Goal: Check status: Check status

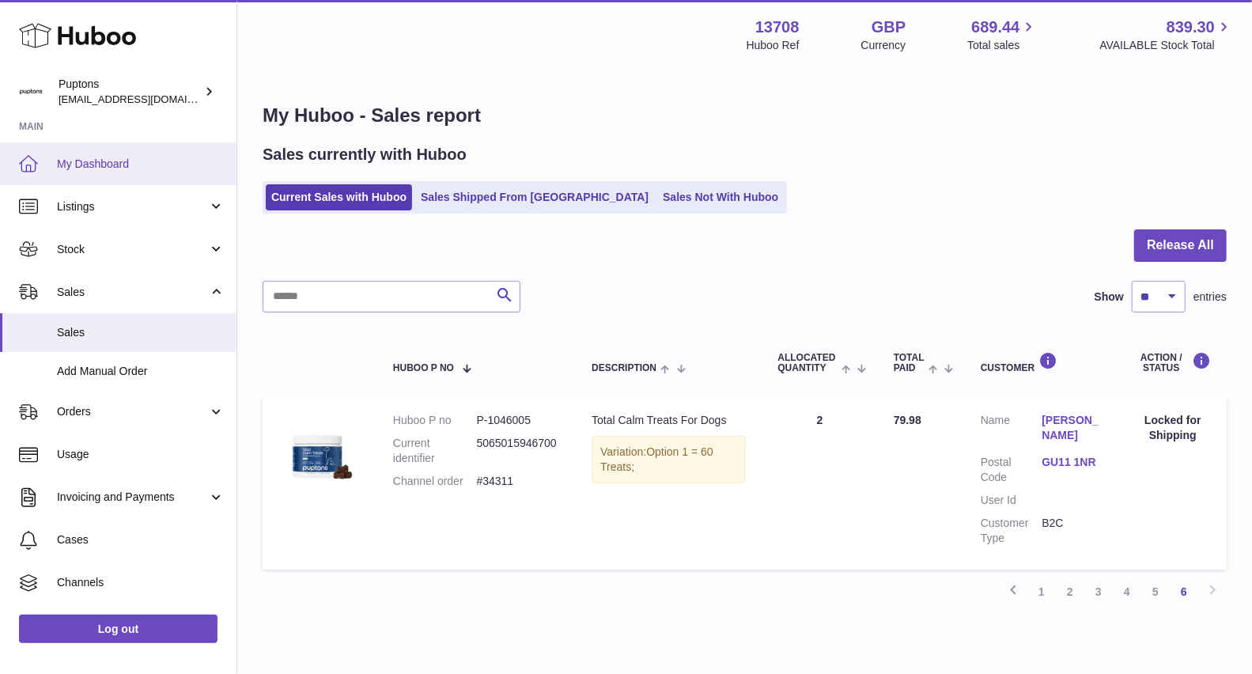
click at [111, 168] on span "My Dashboard" at bounding box center [141, 164] width 168 height 15
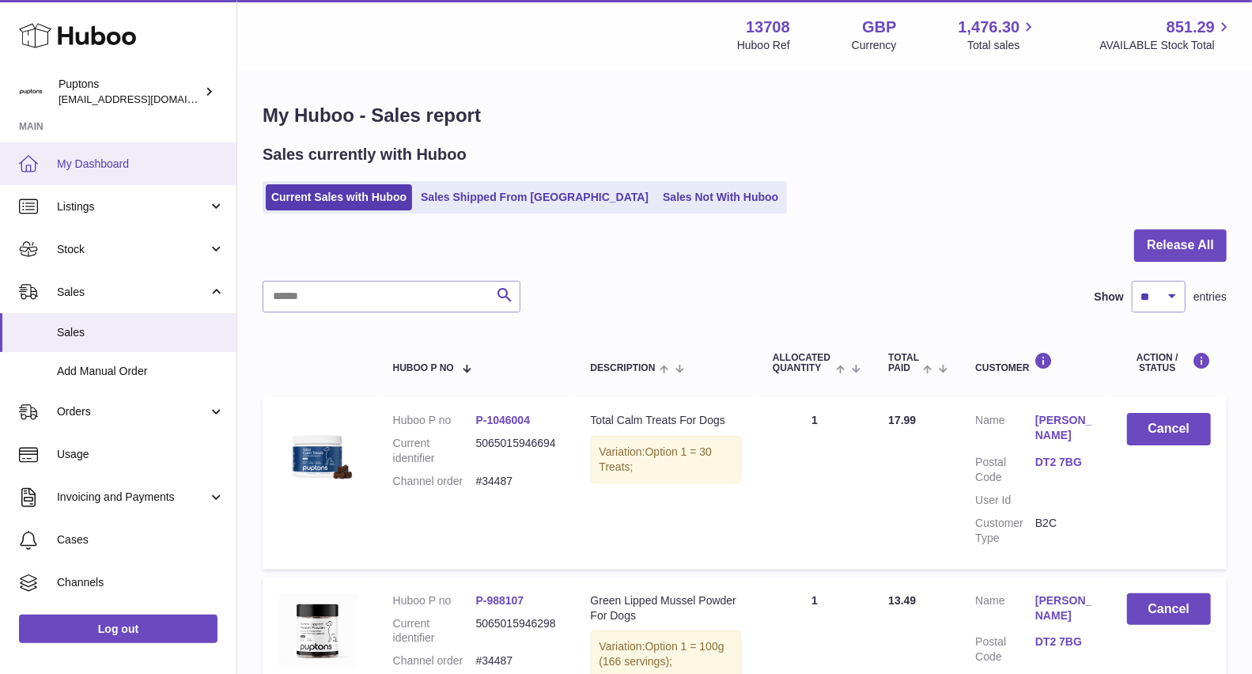
click at [78, 157] on span "My Dashboard" at bounding box center [141, 164] width 168 height 15
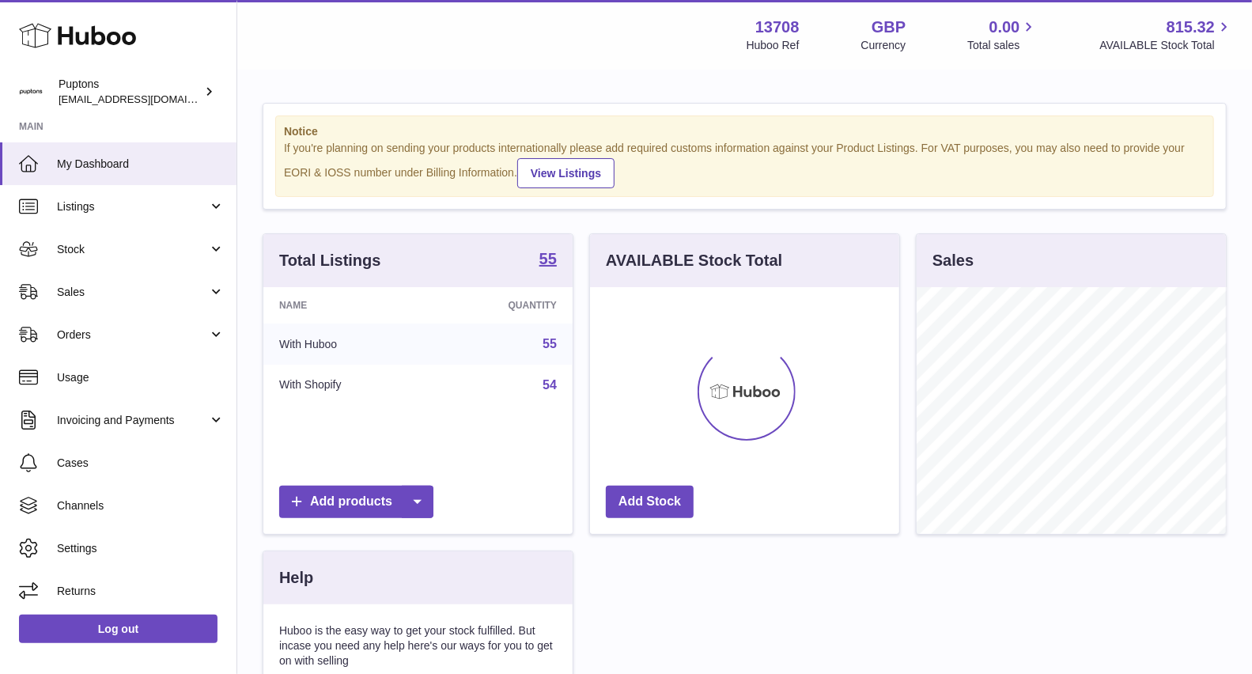
scroll to position [246, 309]
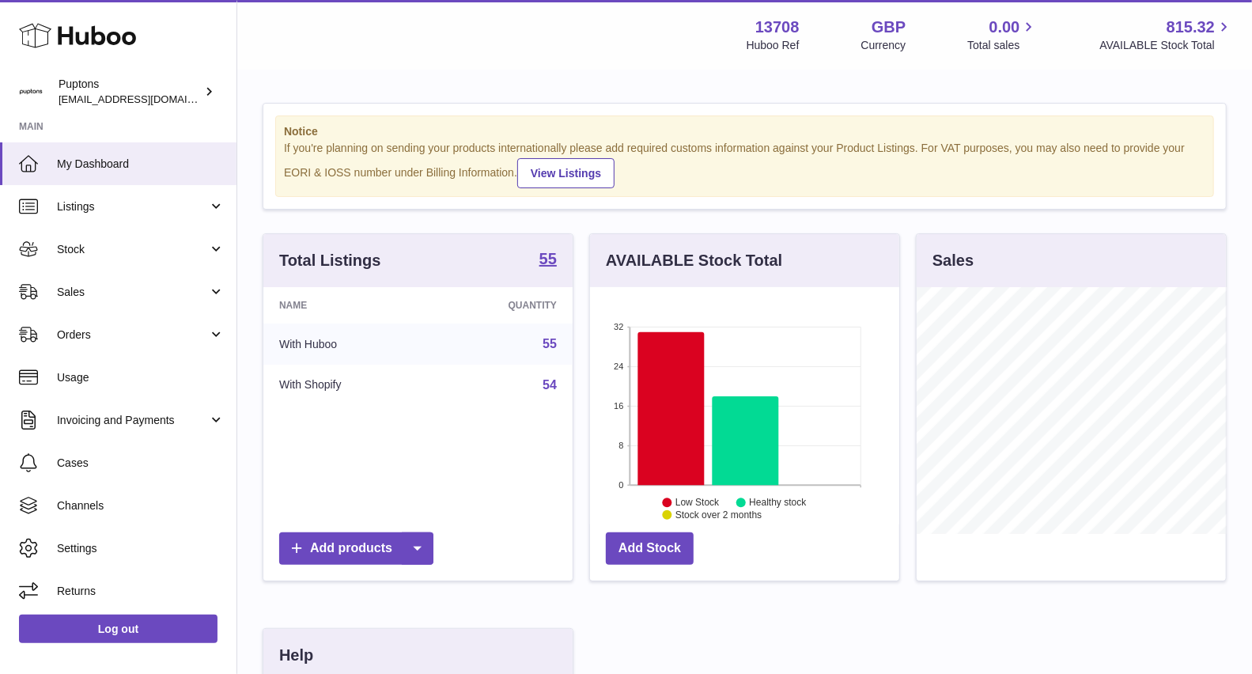
scroll to position [246, 309]
click at [95, 292] on span "Sales" at bounding box center [132, 292] width 151 height 15
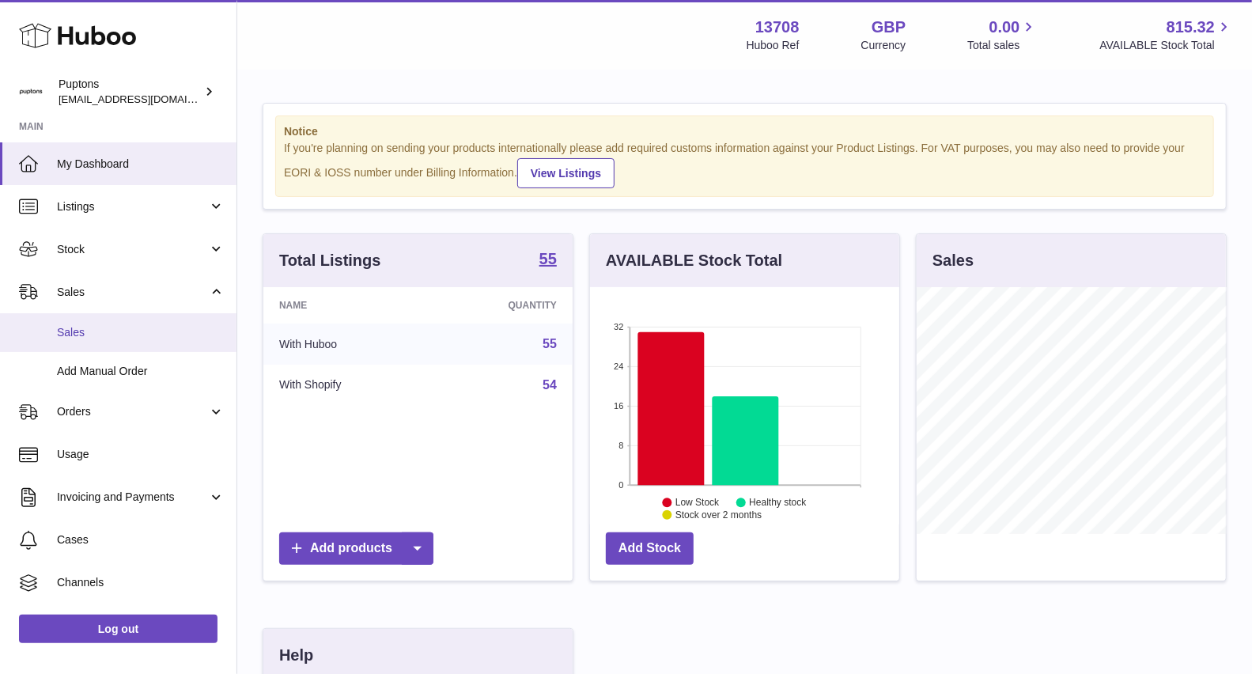
click at [91, 324] on link "Sales" at bounding box center [118, 332] width 237 height 39
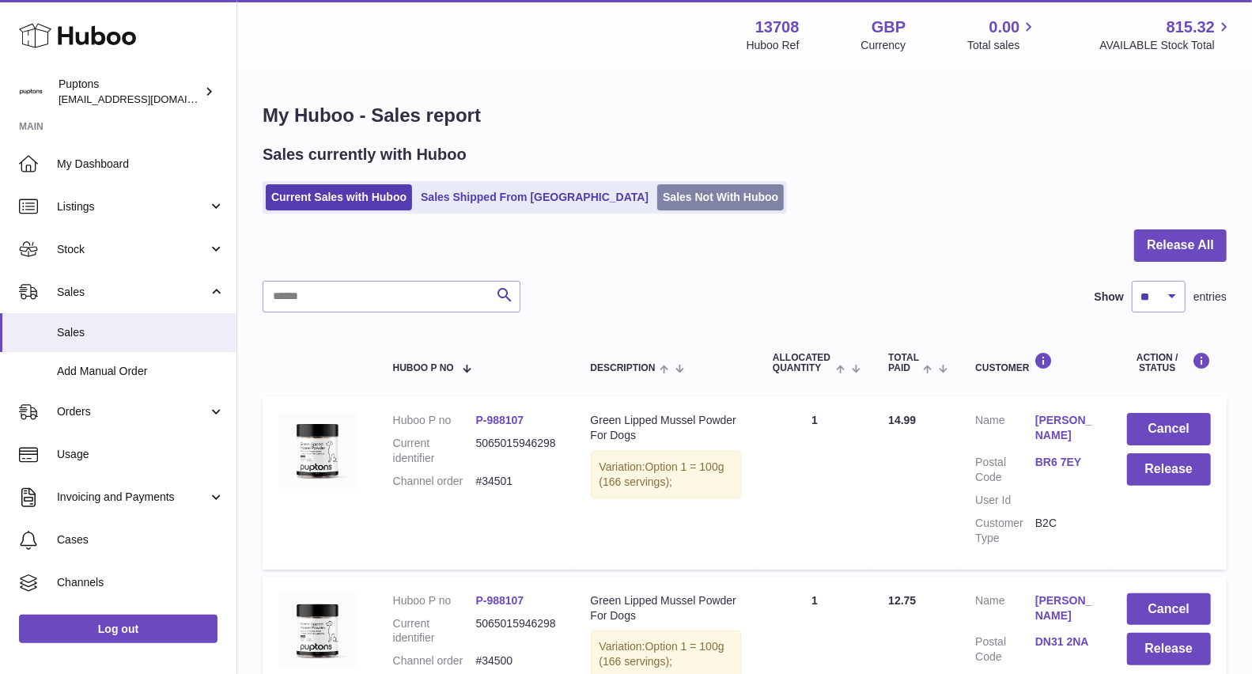
click at [657, 192] on link "Sales Not With Huboo" at bounding box center [720, 197] width 127 height 26
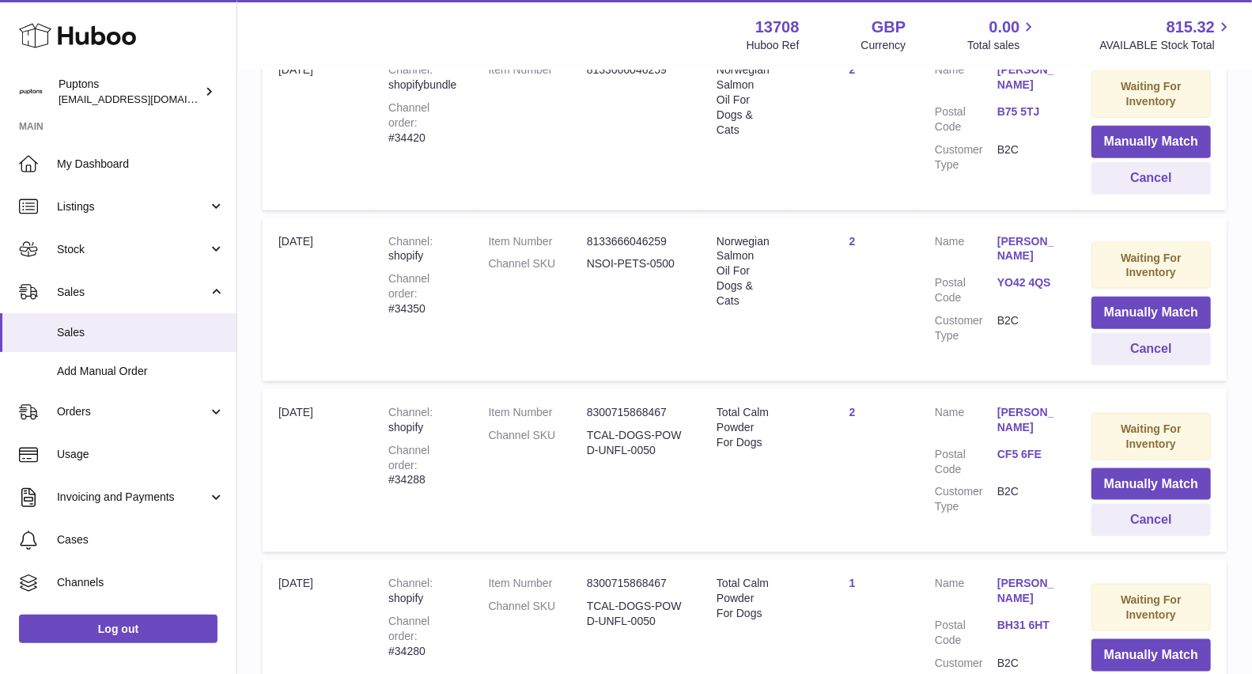
scroll to position [1232, 0]
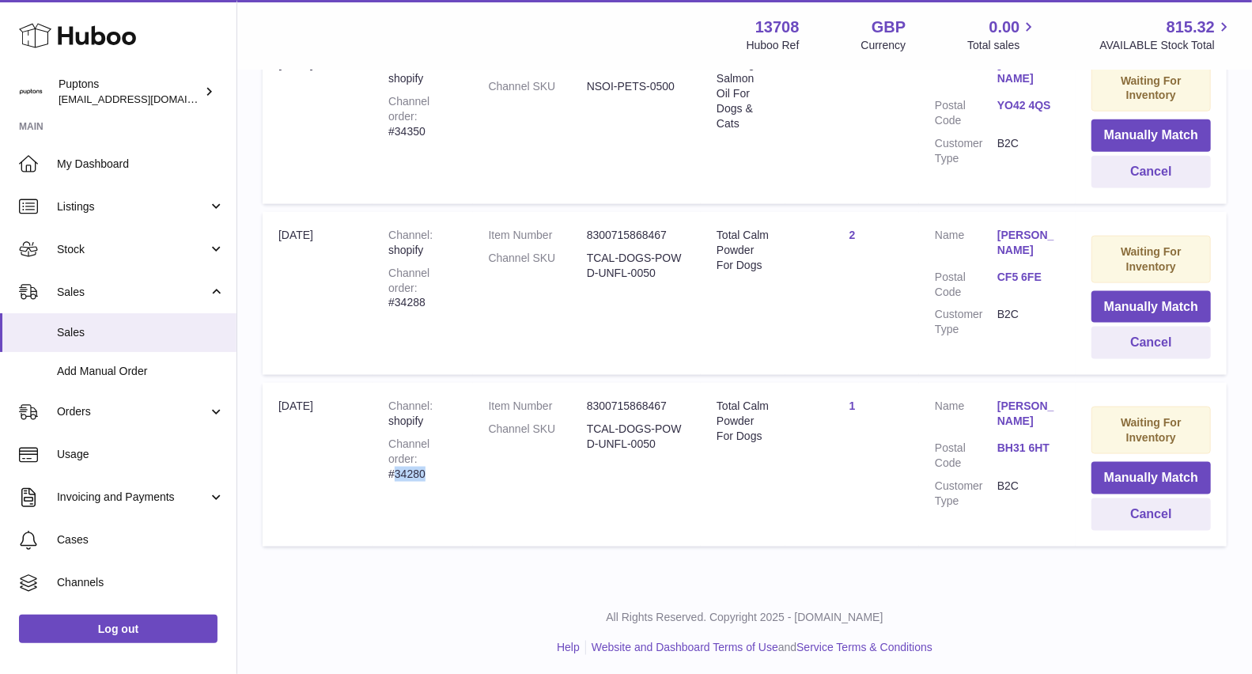
click at [452, 449] on div "Channel order #34280" at bounding box center [422, 459] width 68 height 45
click at [447, 457] on div "Channel order #34280" at bounding box center [422, 459] width 68 height 45
